Goal: Navigation & Orientation: Find specific page/section

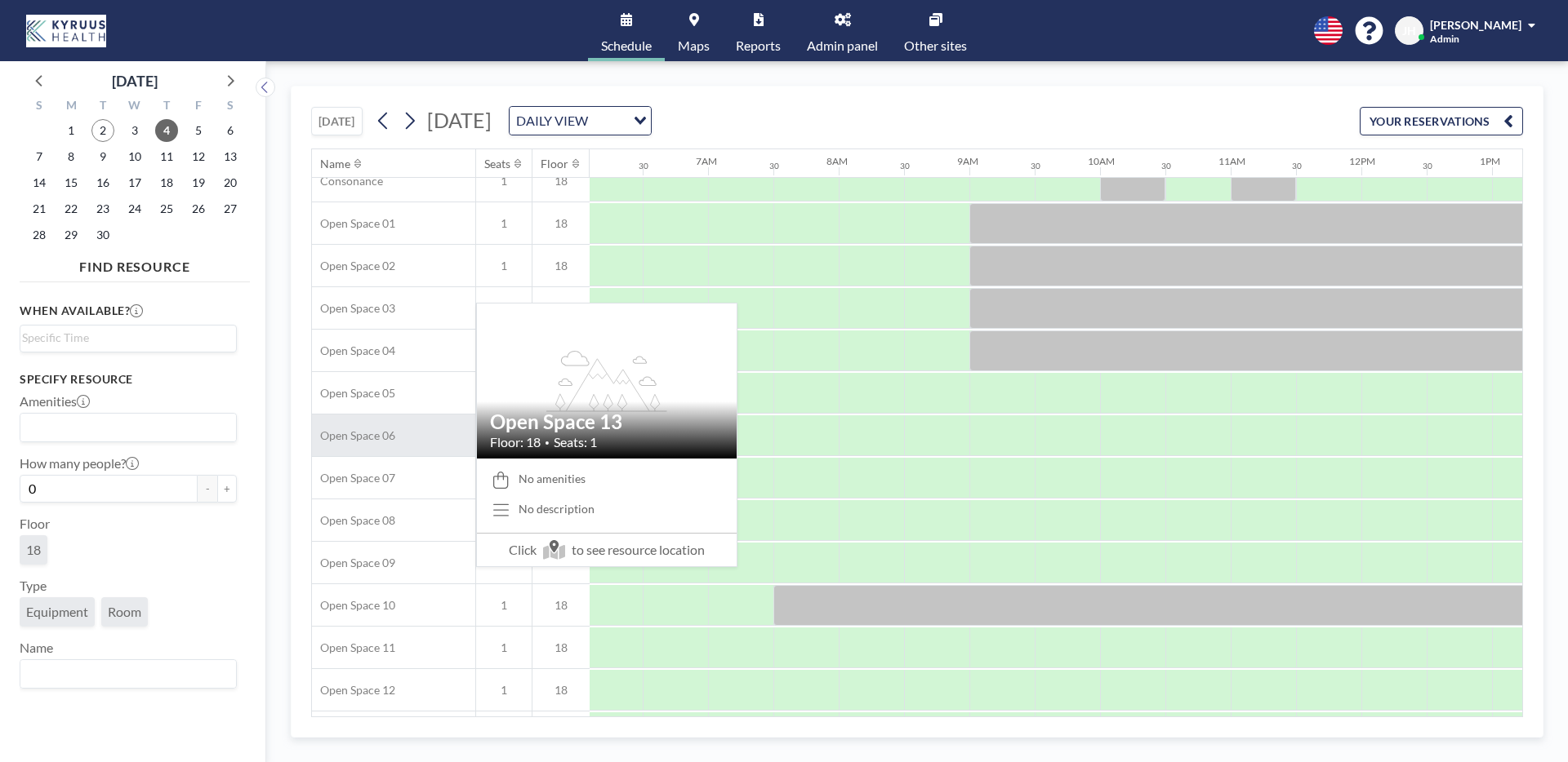
scroll to position [0, 796]
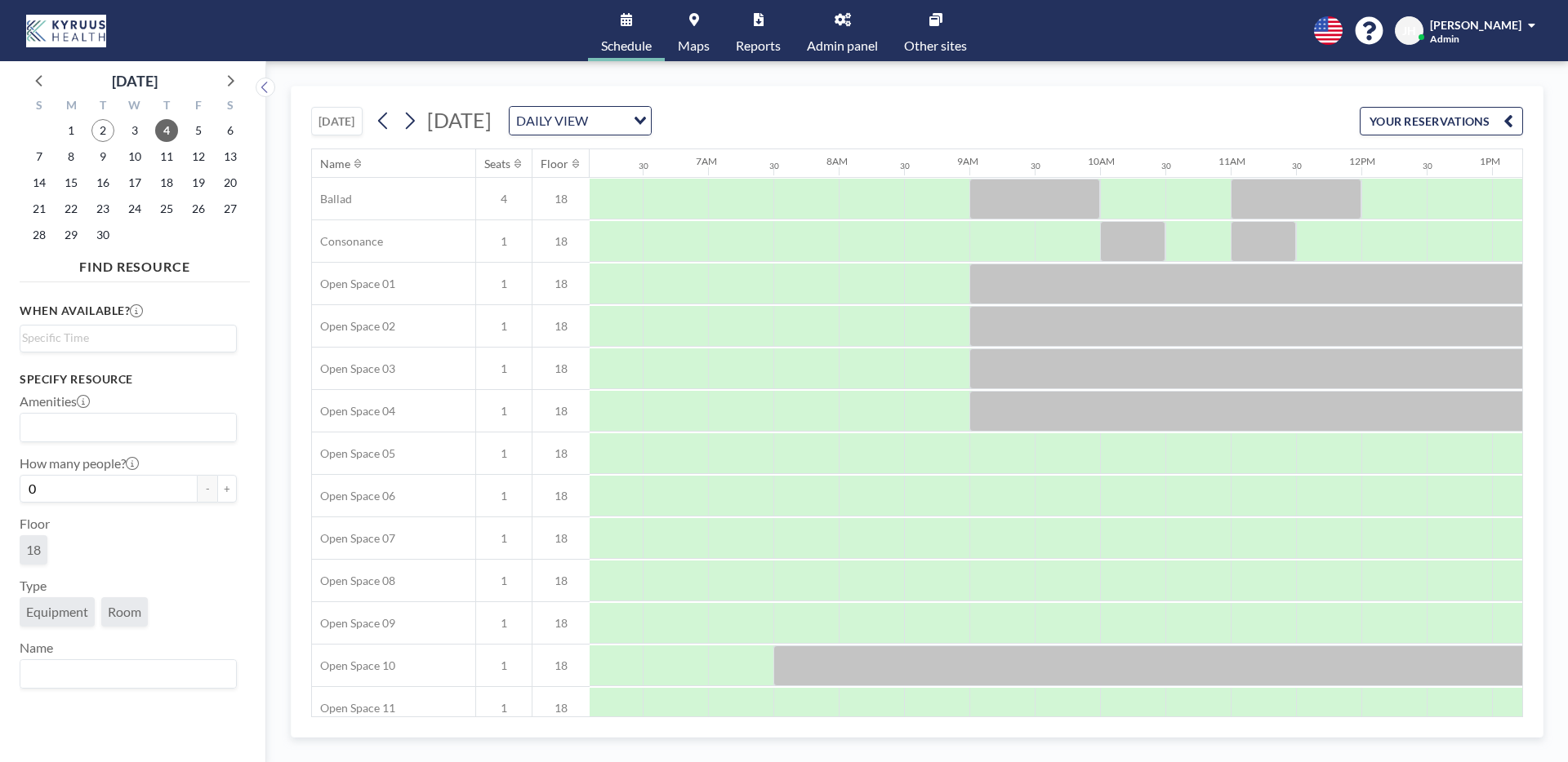
click at [682, 30] on link "Maps" at bounding box center [694, 30] width 58 height 61
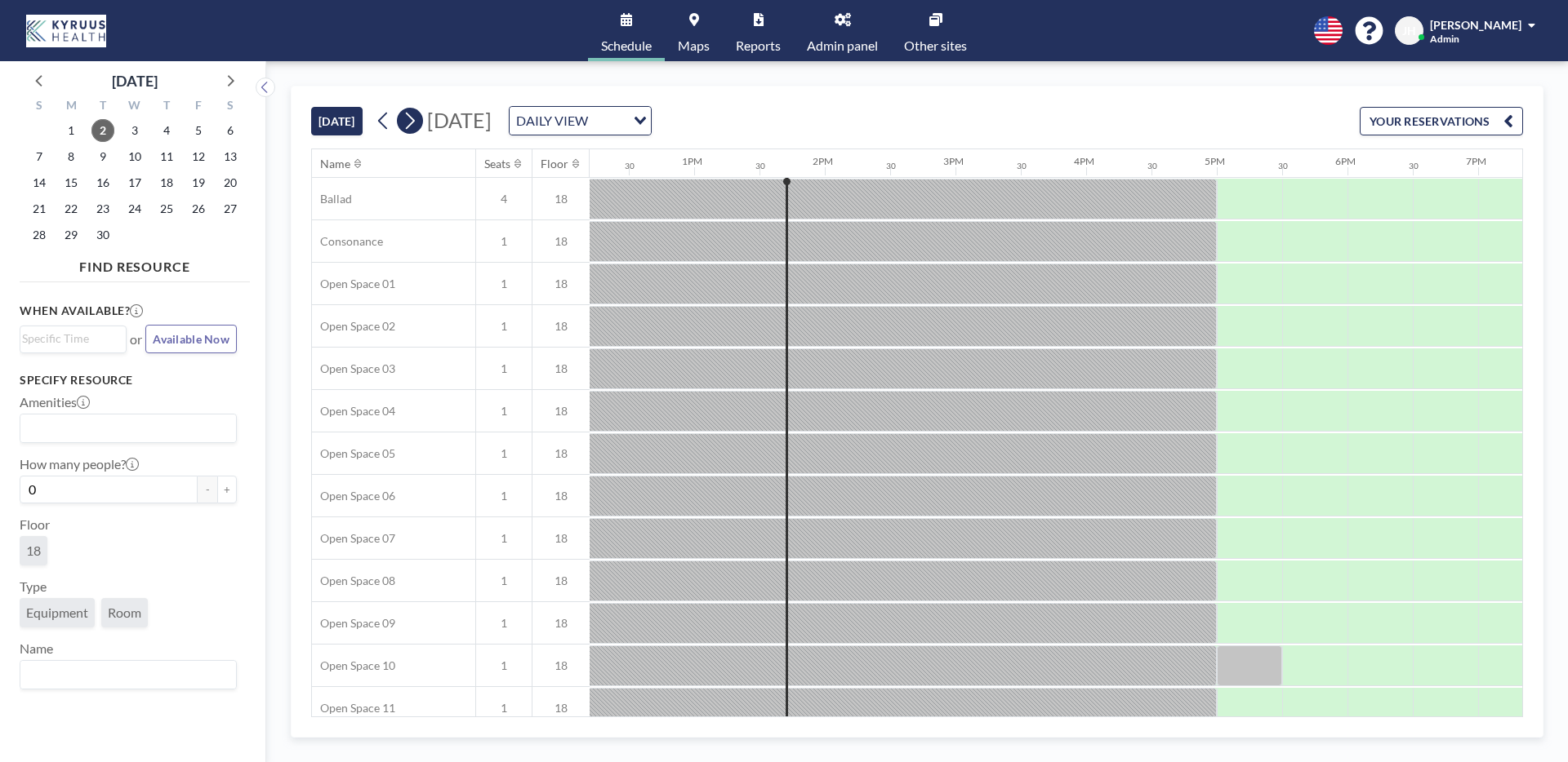
scroll to position [0, 1653]
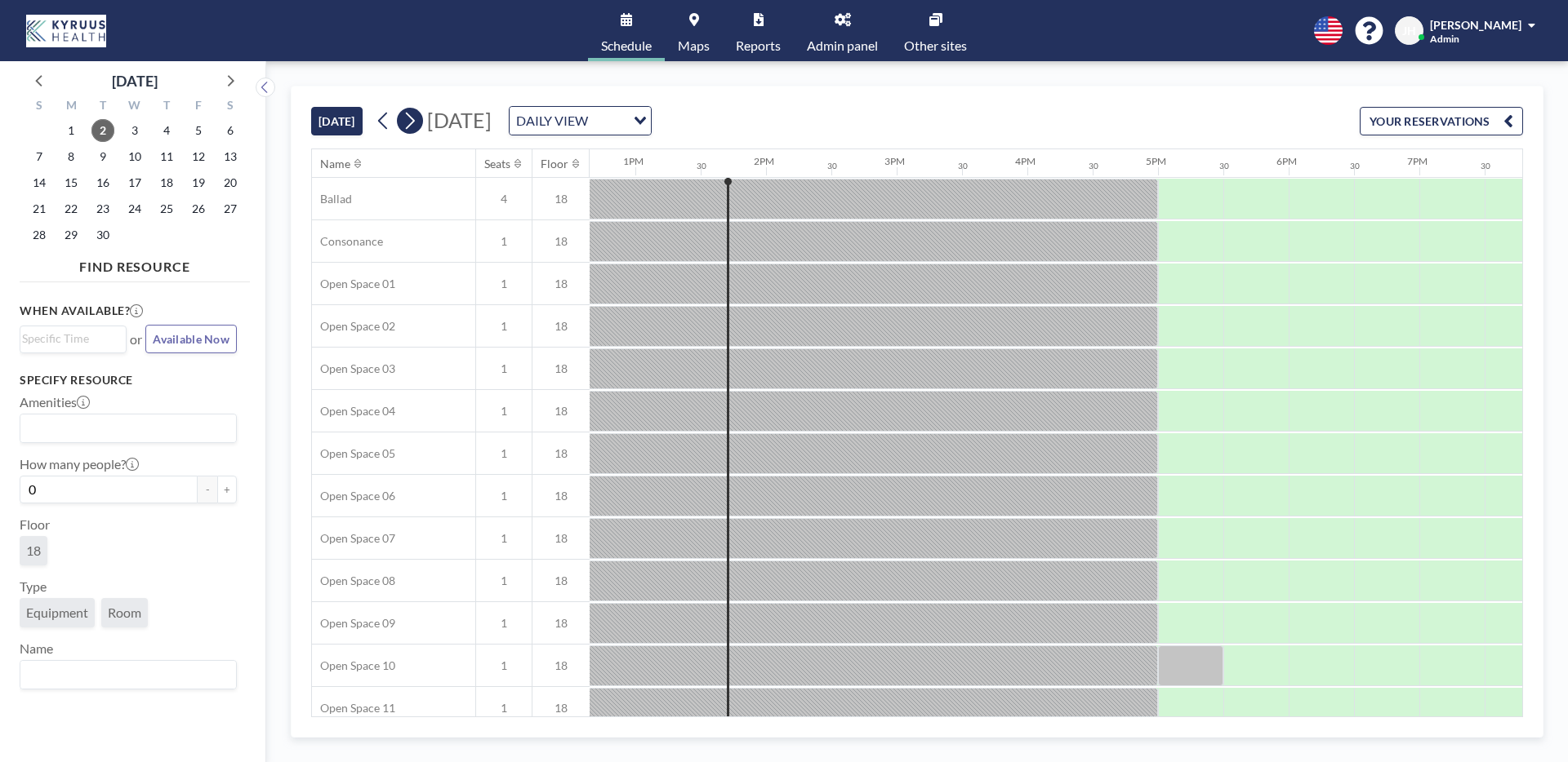
click at [416, 116] on icon at bounding box center [409, 121] width 16 height 24
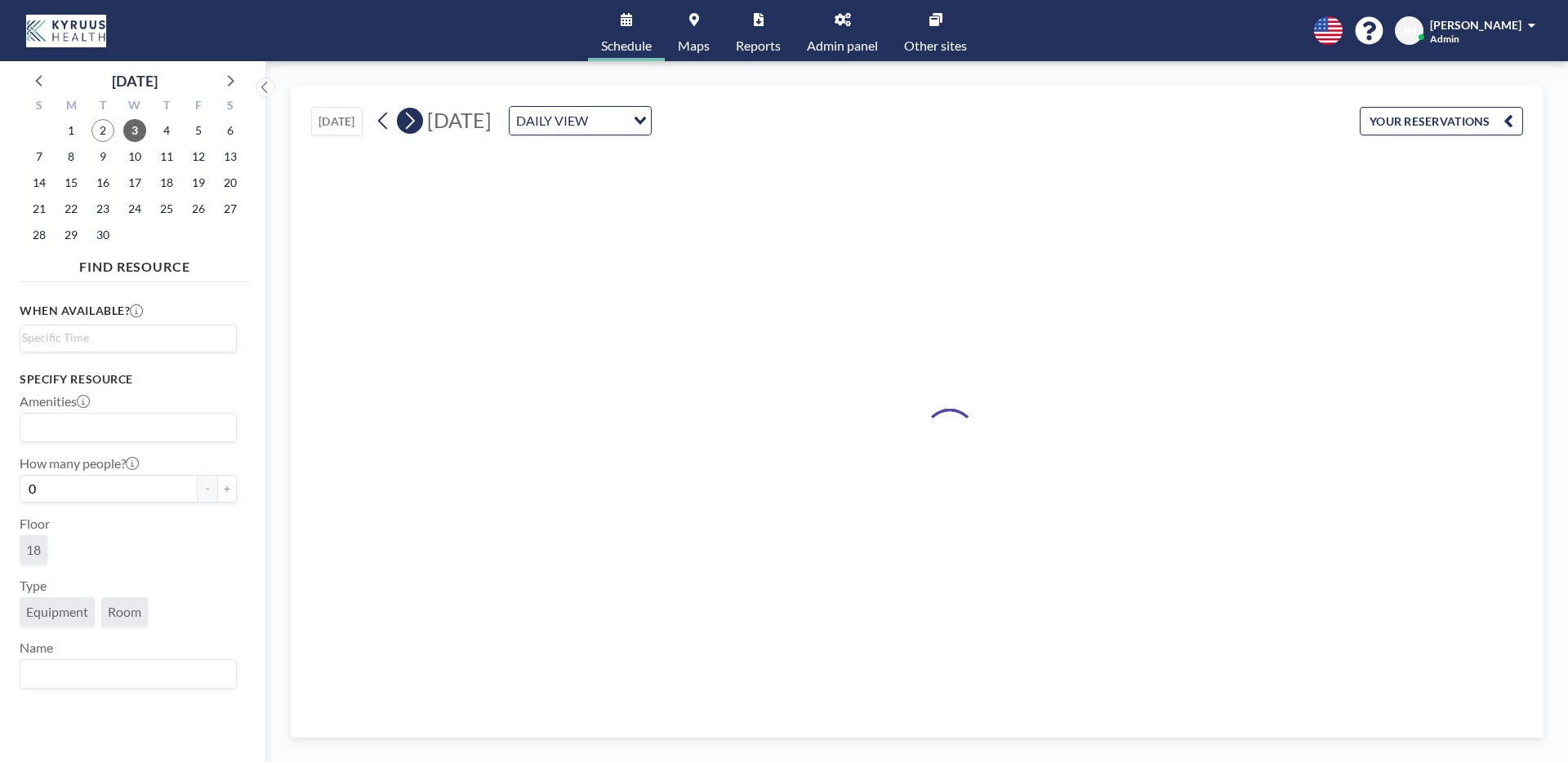
click at [416, 116] on icon at bounding box center [409, 121] width 16 height 24
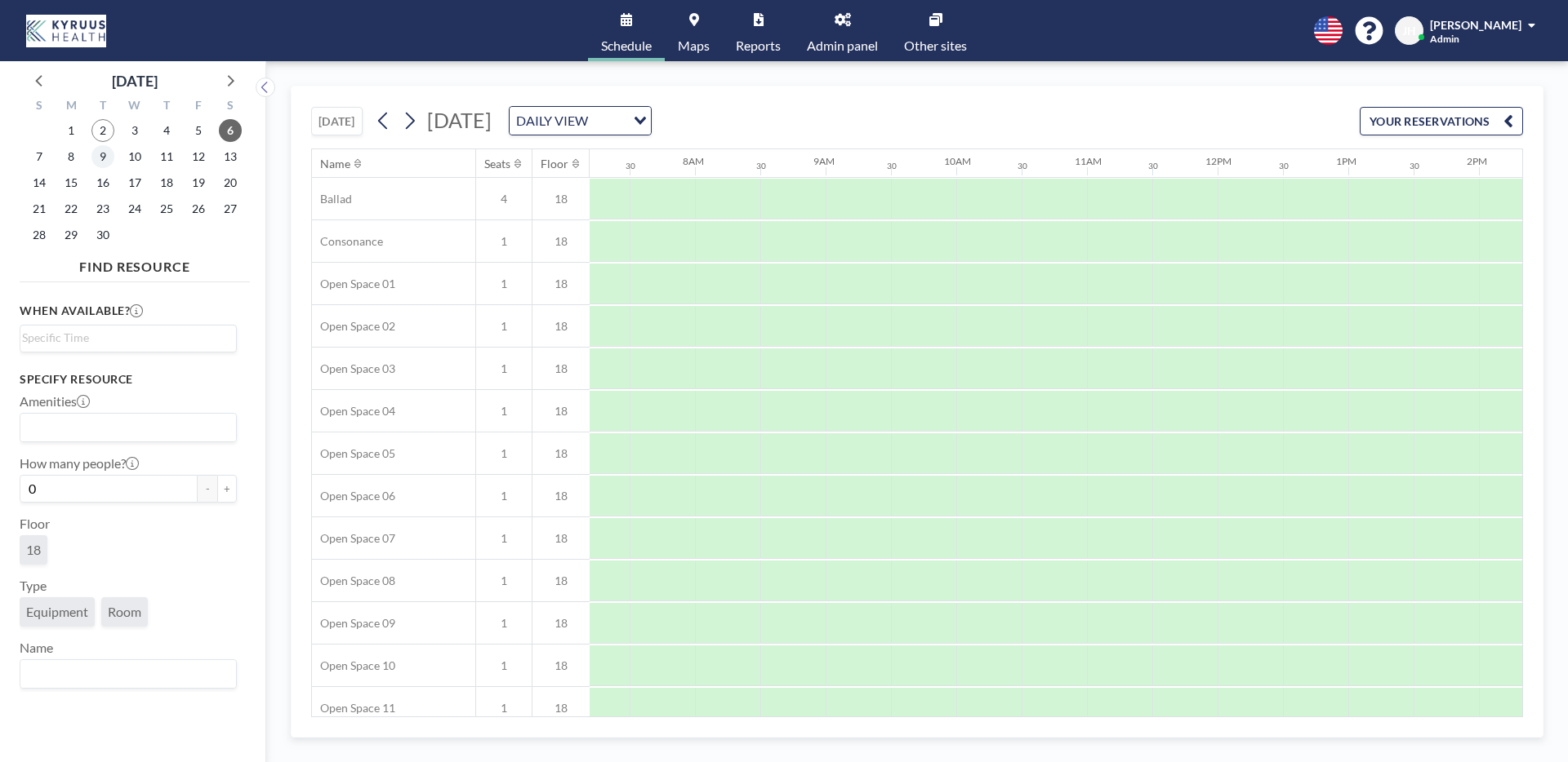
scroll to position [0, 980]
click at [105, 155] on span "9" at bounding box center [102, 157] width 23 height 23
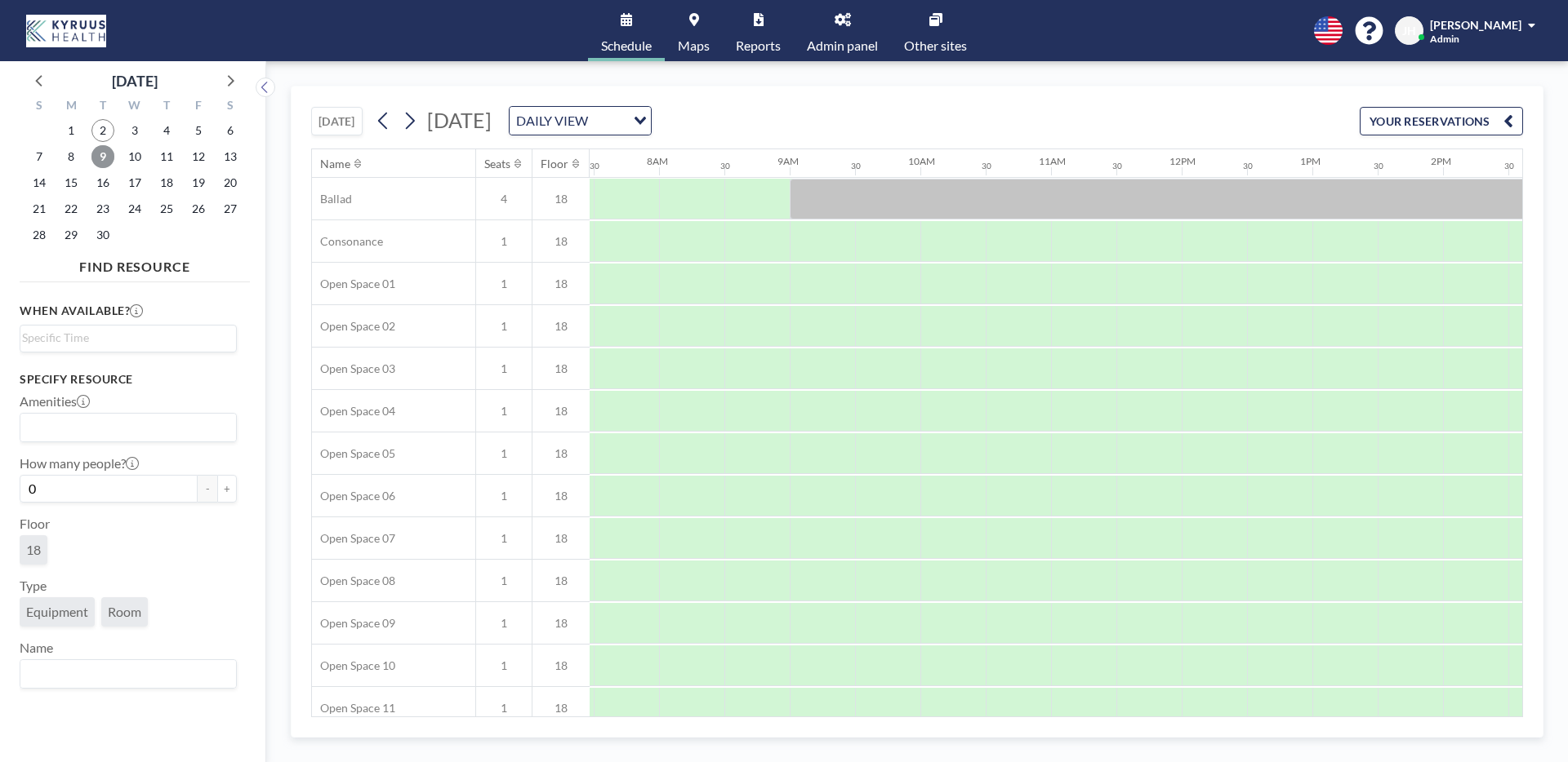
scroll to position [0, 980]
click at [931, 27] on link "Other sites" at bounding box center [935, 30] width 89 height 61
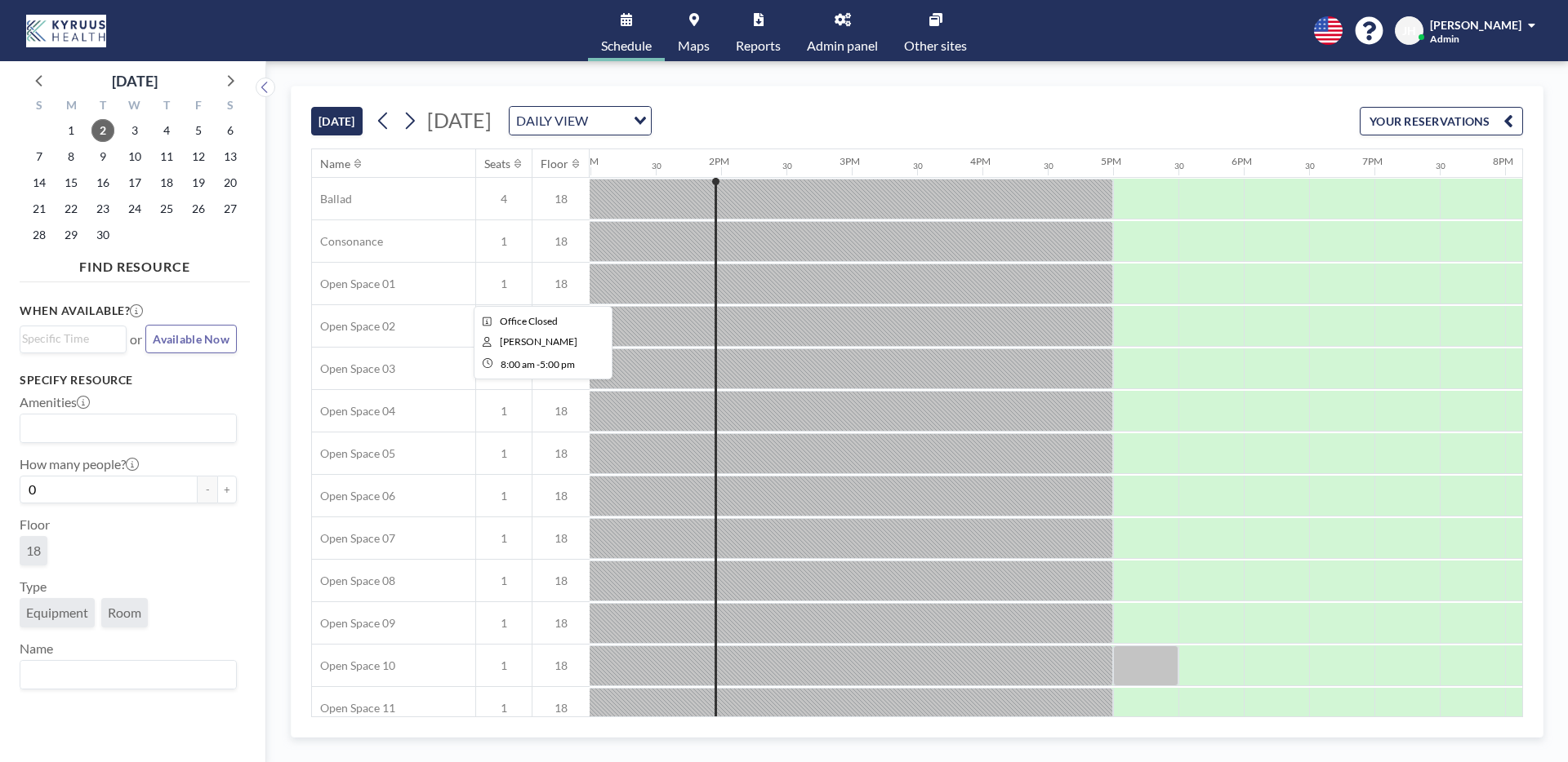
scroll to position [0, 1699]
click at [97, 153] on span "9" at bounding box center [102, 157] width 23 height 23
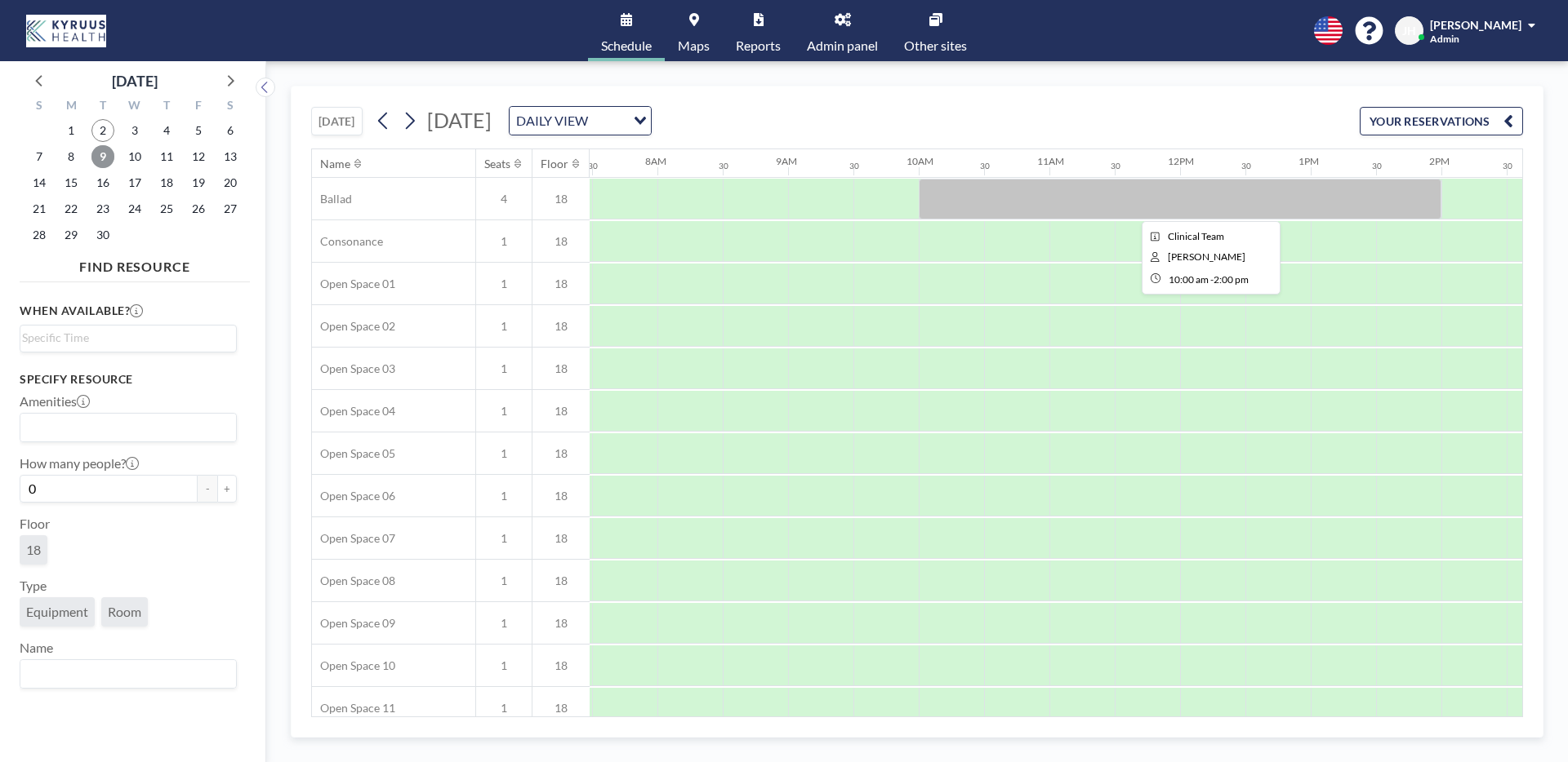
scroll to position [0, 980]
click at [912, 33] on link "Other sites" at bounding box center [935, 30] width 89 height 61
